Goal: Task Accomplishment & Management: Use online tool/utility

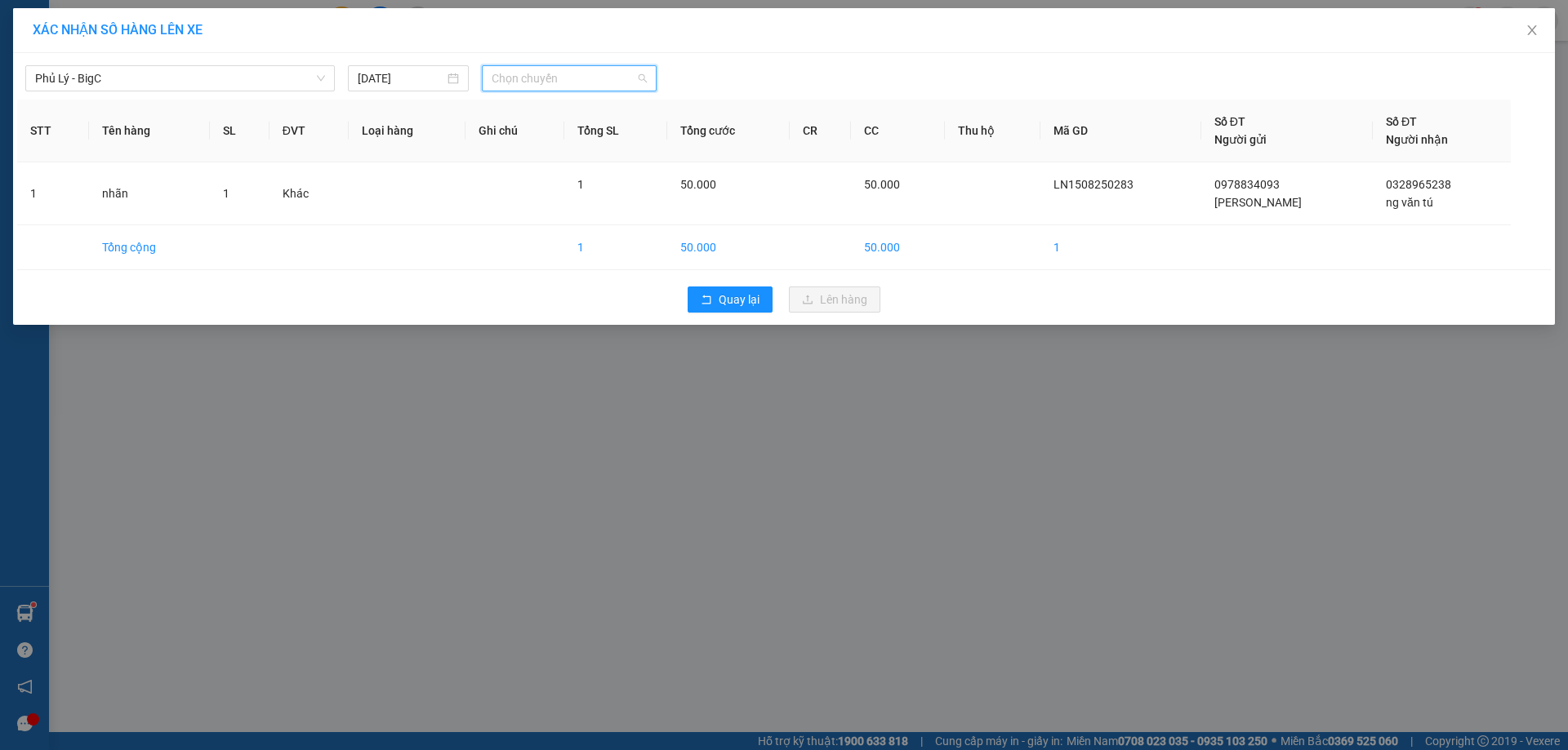
click at [566, 83] on span "Chọn chuyến" at bounding box center [568, 78] width 155 height 24
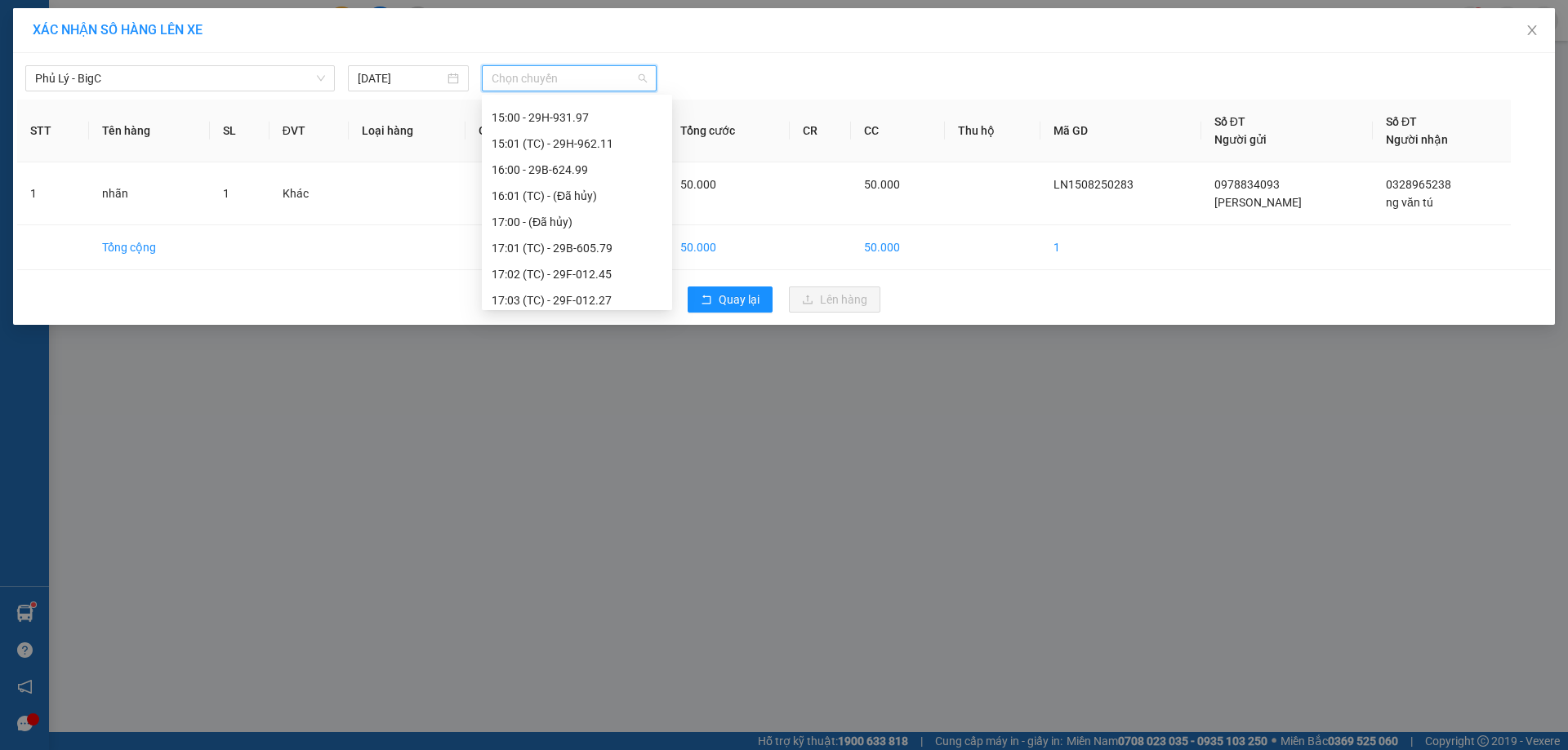
scroll to position [572, 0]
click at [590, 270] on div "18:01 (TC) - 29E-080.08" at bounding box center [576, 271] width 170 height 18
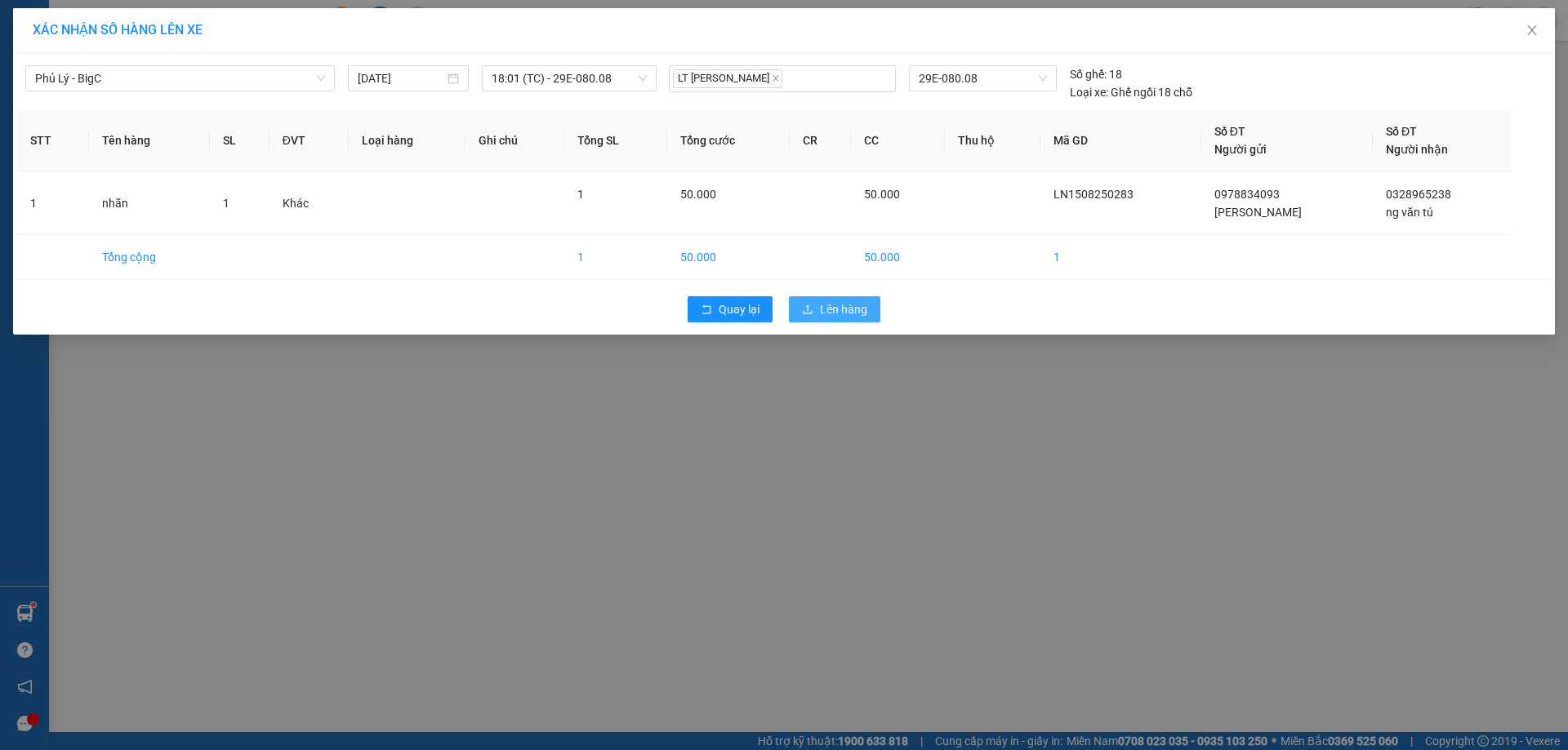
drag, startPoint x: 857, startPoint y: 315, endPoint x: 837, endPoint y: 319, distance: 20.4
click at [856, 314] on span "Lên hàng" at bounding box center [844, 310] width 47 height 18
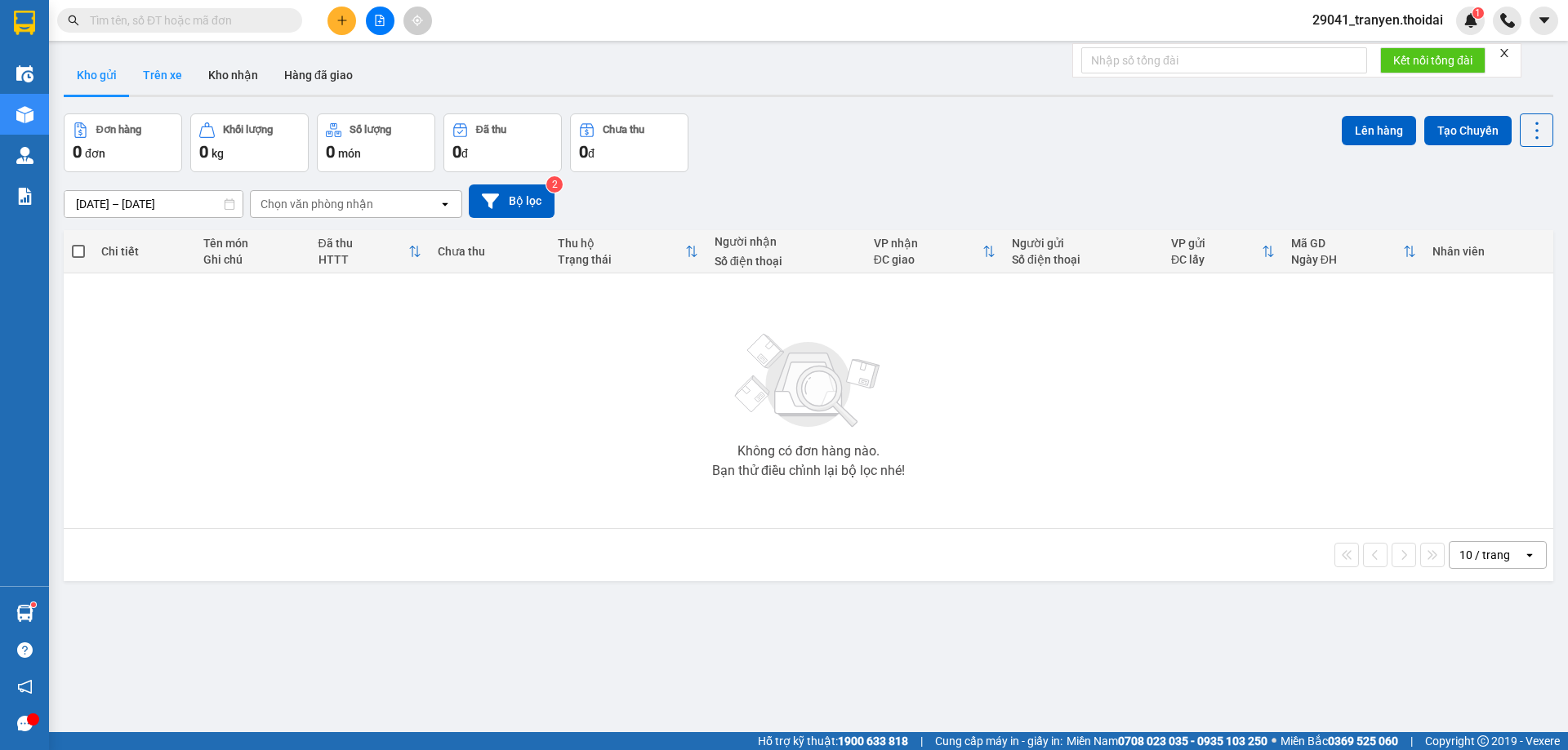
click at [141, 86] on button "Trên xe" at bounding box center [162, 74] width 65 height 39
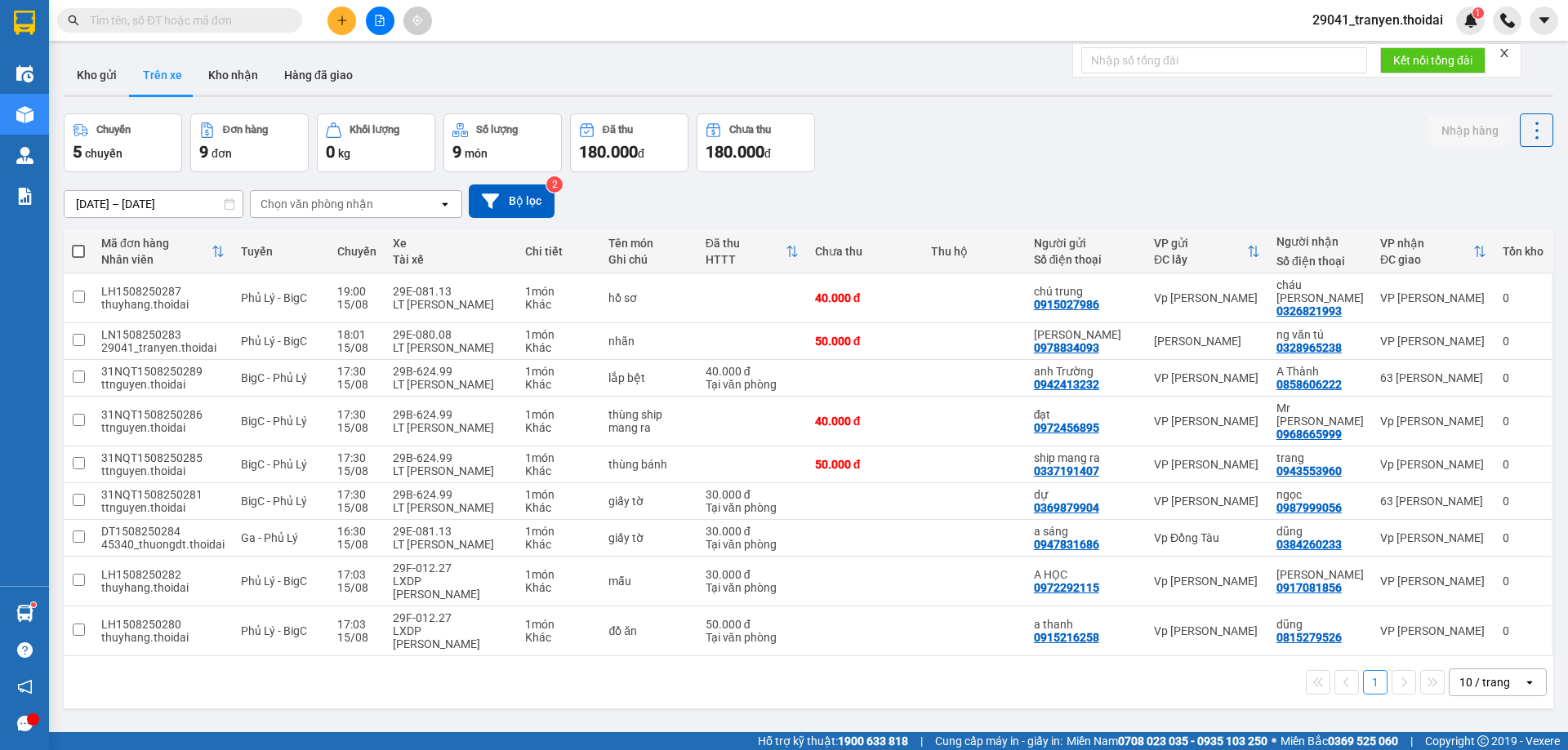
click at [1172, 181] on div "[DATE] – [DATE] Press the down arrow key to interact with the calendar and sele…" at bounding box center [808, 201] width 1489 height 58
click at [85, 66] on button "Kho gửi" at bounding box center [96, 74] width 66 height 39
